Goal: Task Accomplishment & Management: Manage account settings

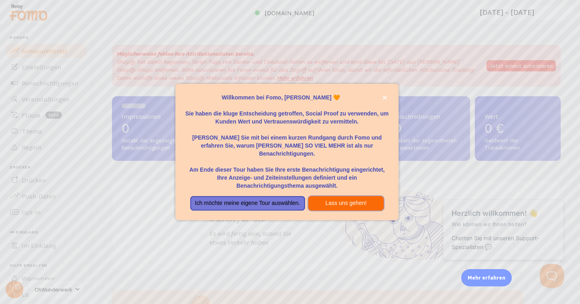
click at [344, 200] on font "Lass uns gehen!" at bounding box center [346, 203] width 41 height 6
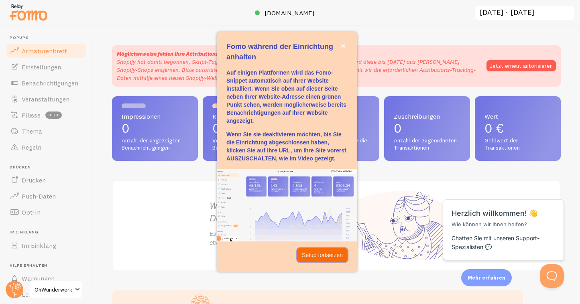
click at [319, 254] on font "Setup fortsetzen" at bounding box center [322, 255] width 41 height 6
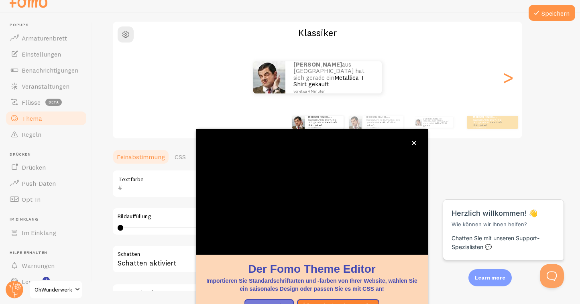
scroll to position [63, 0]
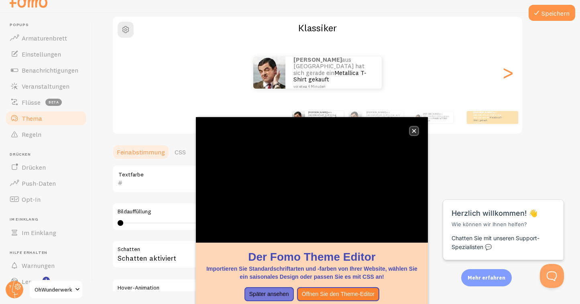
click at [413, 132] on icon "schließen," at bounding box center [414, 131] width 4 height 4
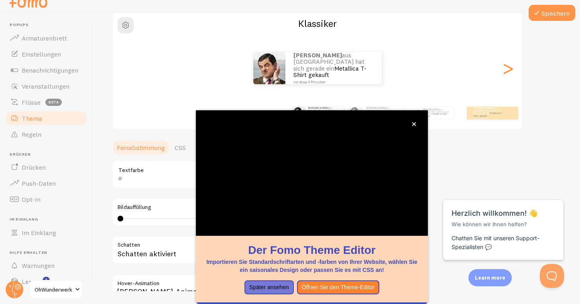
scroll to position [71, 0]
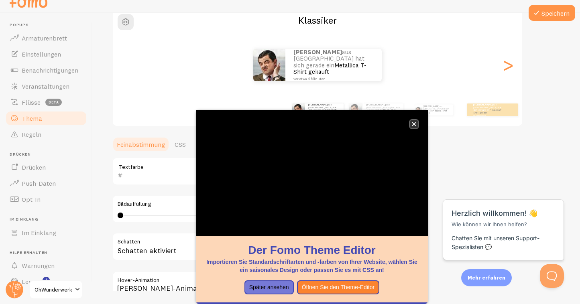
click at [417, 123] on button "schließen," at bounding box center [414, 124] width 8 height 8
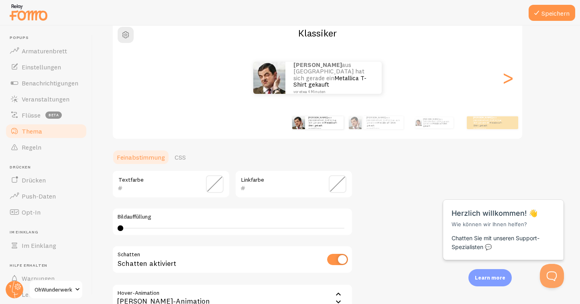
scroll to position [0, 0]
click at [216, 185] on span at bounding box center [215, 184] width 18 height 18
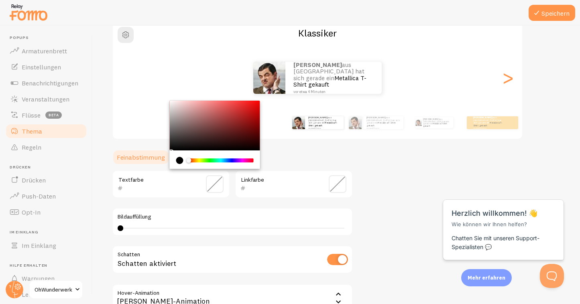
type input "000000"
click at [200, 161] on div "Chrome color picker" at bounding box center [221, 161] width 64 height 4
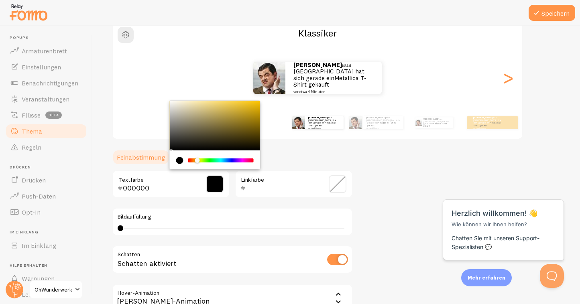
click at [197, 159] on div "Chrome color picker" at bounding box center [197, 160] width 5 height 5
click at [342, 188] on span at bounding box center [338, 184] width 18 height 18
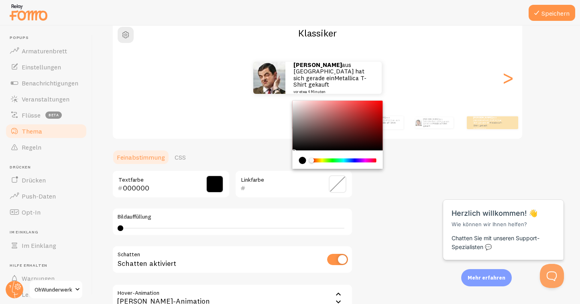
click at [405, 191] on div "[PERSON_NAME] Sie ein Thema für Ihre Benachrichtigungen Klassiker [PERSON_NAME]…" at bounding box center [336, 164] width 449 height 381
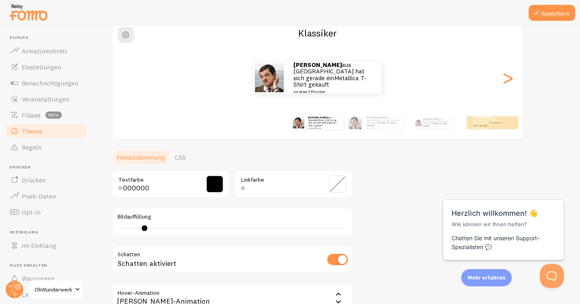
type input "2"
drag, startPoint x: 120, startPoint y: 228, endPoint x: 132, endPoint y: 221, distance: 14.9
click at [132, 221] on div "Bildauffüllung 0 0 - undefiniert" at bounding box center [232, 222] width 241 height 28
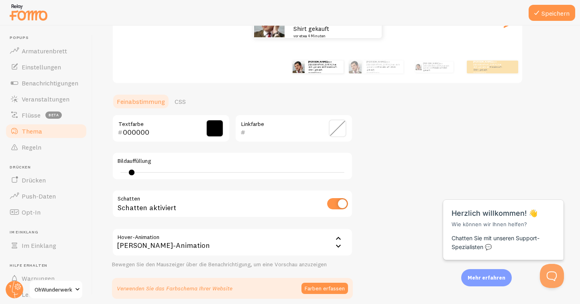
scroll to position [160, 0]
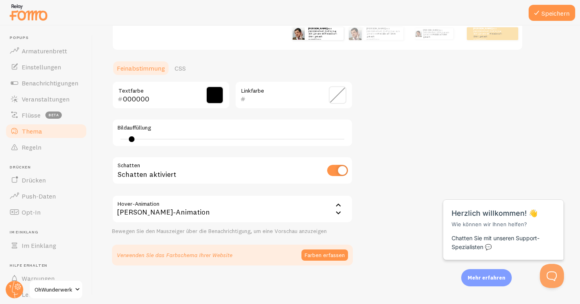
click at [181, 214] on font "[PERSON_NAME]-Animation" at bounding box center [163, 212] width 93 height 9
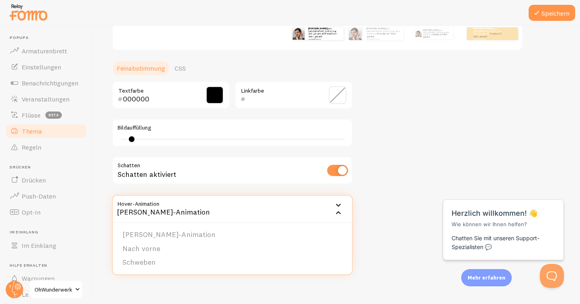
click at [382, 130] on div "[PERSON_NAME] Sie ein Thema für Ihre Benachrichtigungen Klassiker [PERSON_NAME]…" at bounding box center [336, 75] width 449 height 381
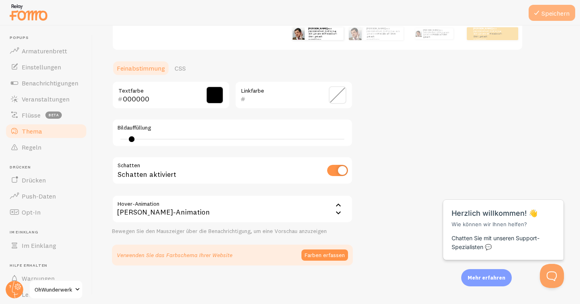
click at [559, 20] on button "Speichern" at bounding box center [552, 13] width 47 height 16
click at [58, 51] on font "Armaturenbrett" at bounding box center [44, 51] width 45 height 8
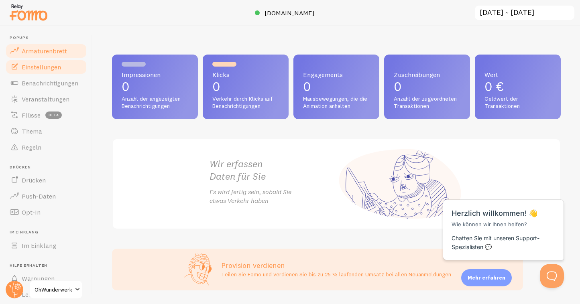
click at [37, 65] on font "Einstellungen" at bounding box center [41, 67] width 39 height 8
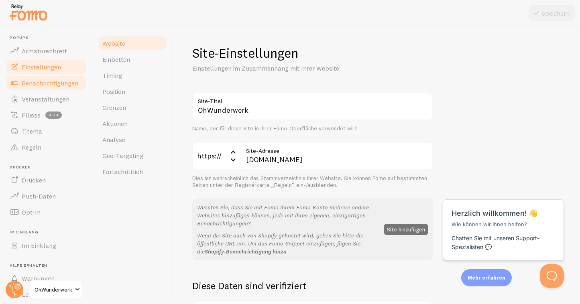
click at [39, 85] on font "Benachrichtigungen" at bounding box center [50, 83] width 57 height 8
